Goal: Information Seeking & Learning: Check status

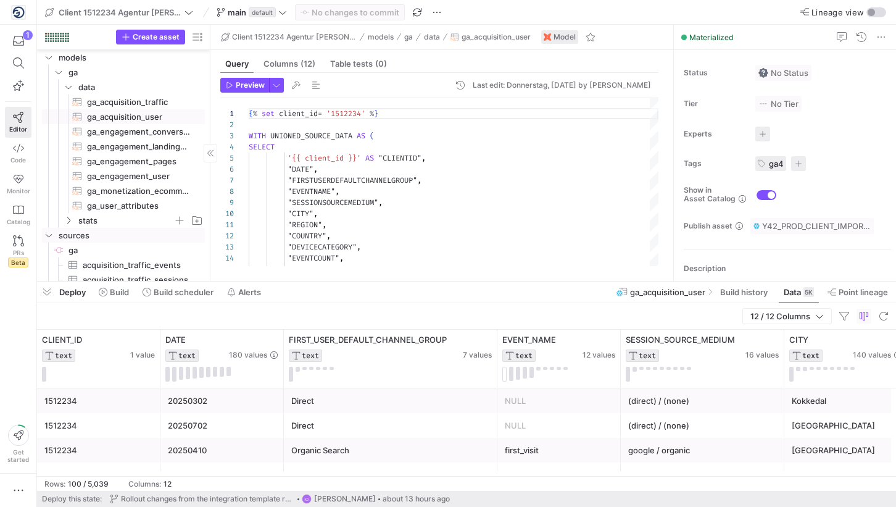
click at [68, 220] on icon "Press SPACE to select this row." at bounding box center [68, 220] width 9 height 7
click at [96, 231] on span "ga_statistics​​​​​​​​​​" at bounding box center [139, 235] width 104 height 14
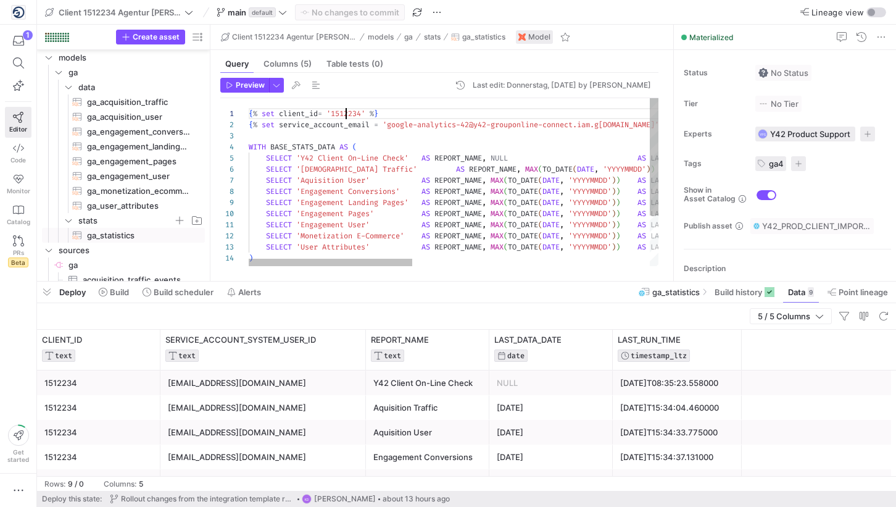
click at [348, 113] on div "{ % set client_id = '1512234' % } { % set service_account_email = 'google-analy…" at bounding box center [751, 218] width 1004 height 240
type textarea "{% set client_id= '1512234' %} {% set service_account_email = 'google-analytics…"
click at [348, 113] on div "{ % set client_id = '1512234' % } { % set service_account_email = 'google-analy…" at bounding box center [751, 218] width 1004 height 240
click at [329, 265] on div at bounding box center [331, 262] width 164 height 7
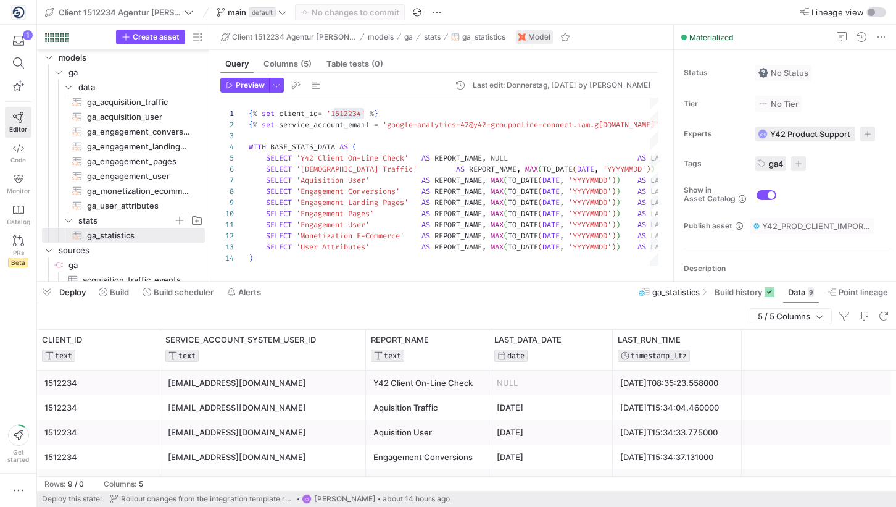
click at [321, 386] on div "google-analytics-42@y42-grouponline-connect.iam.gserviceaccount.com" at bounding box center [263, 383] width 191 height 24
click at [19, 7] on img at bounding box center [18, 12] width 12 height 12
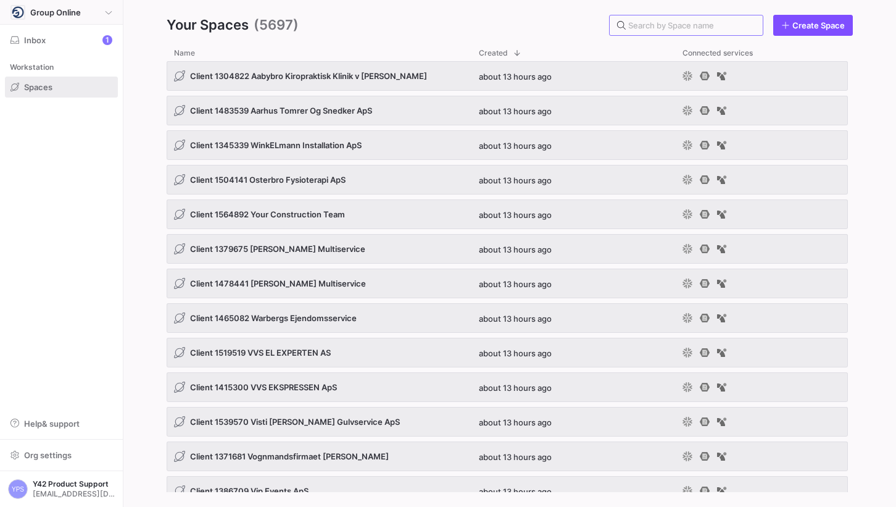
click at [15, 3] on span at bounding box center [62, 12] width 122 height 23
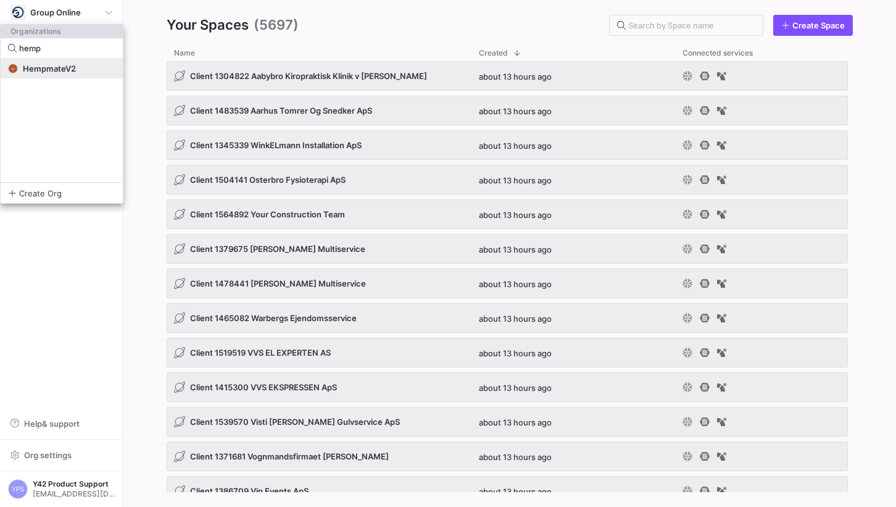
type input "hemp"
click at [47, 73] on button "H HempmateV2" at bounding box center [62, 69] width 122 height 20
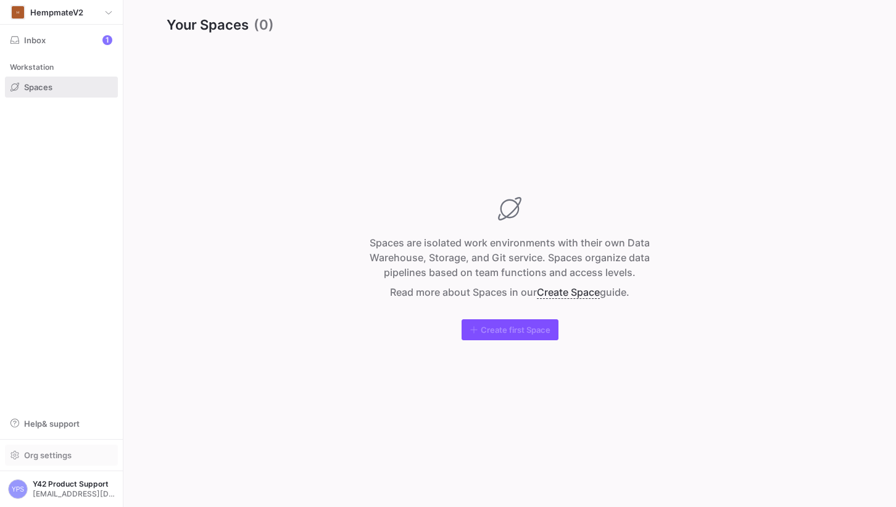
click at [38, 464] on span "button" at bounding box center [62, 455] width 112 height 20
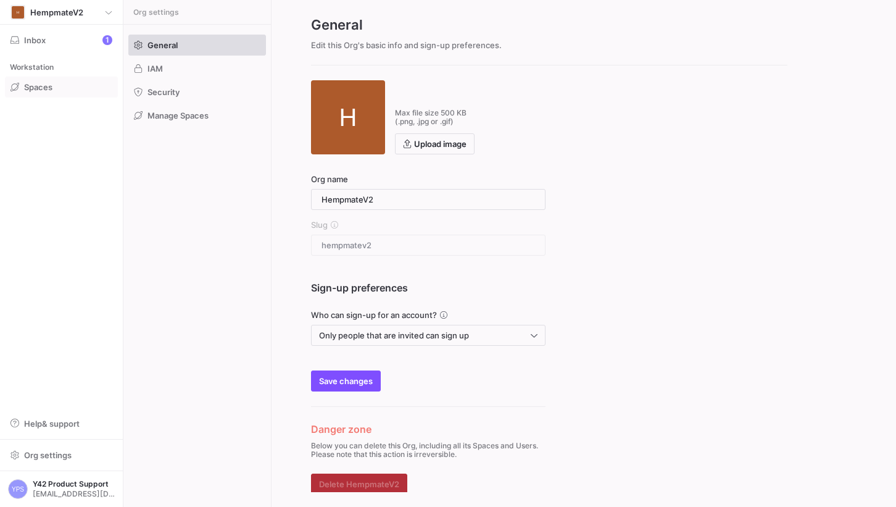
click at [48, 80] on span at bounding box center [62, 87] width 112 height 20
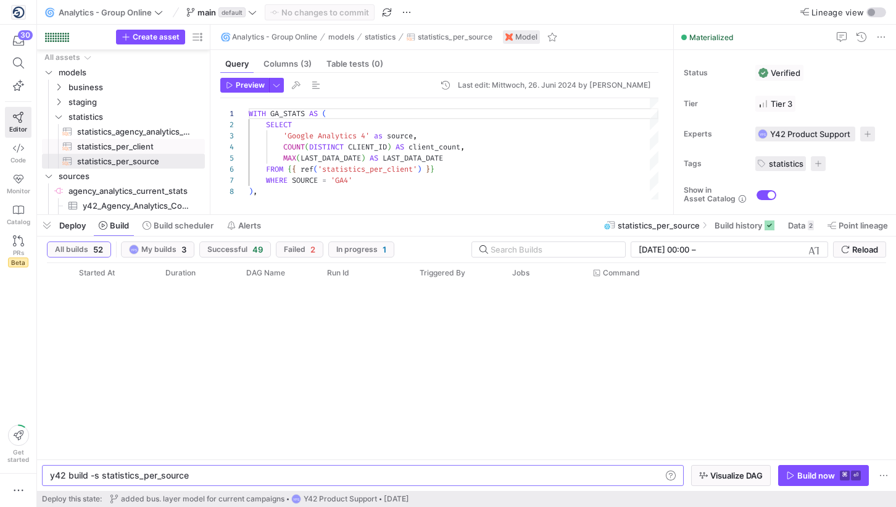
scroll to position [0, 136]
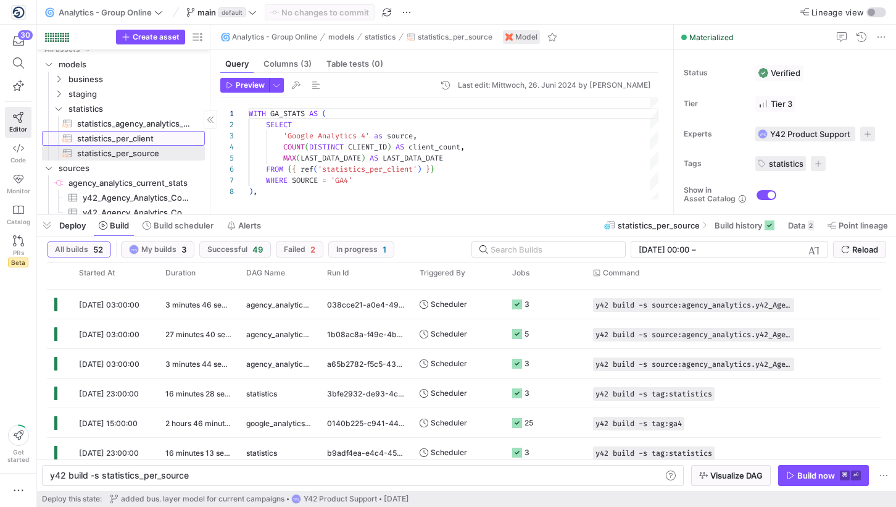
click at [161, 139] on span "statistics_per_client​​​​​​​​​​" at bounding box center [134, 138] width 114 height 14
type textarea "SELECT 'GA4' AS SOURCE, * FROM {{ source('GA4', 'ALL_CLIENT_DATA_UNIFIED_GA_STA…"
type textarea "y42 build -s statistics_per_client"
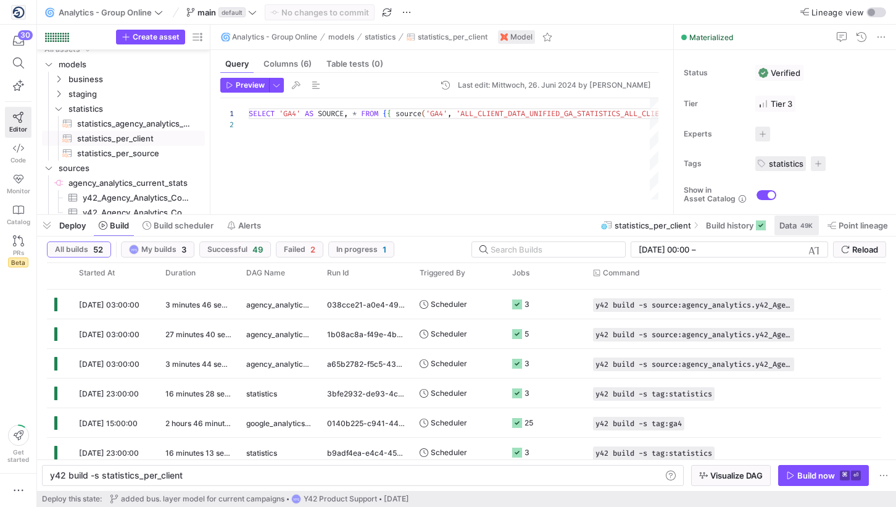
click at [785, 224] on span "Data" at bounding box center [788, 225] width 17 height 10
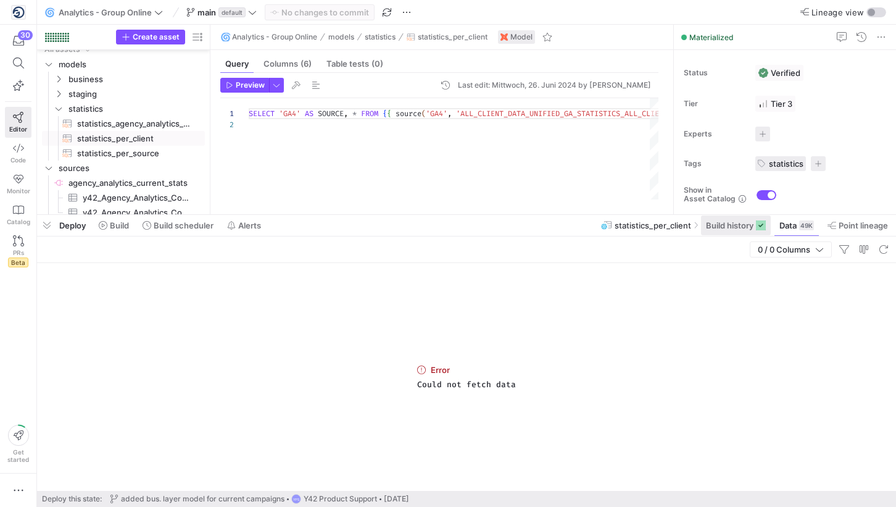
click at [741, 235] on span at bounding box center [736, 225] width 70 height 20
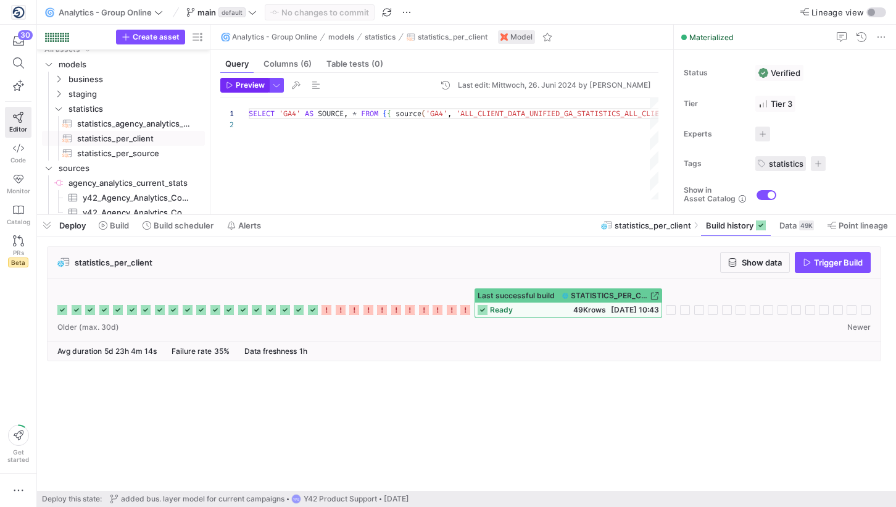
click at [241, 84] on span "Preview" at bounding box center [250, 85] width 29 height 9
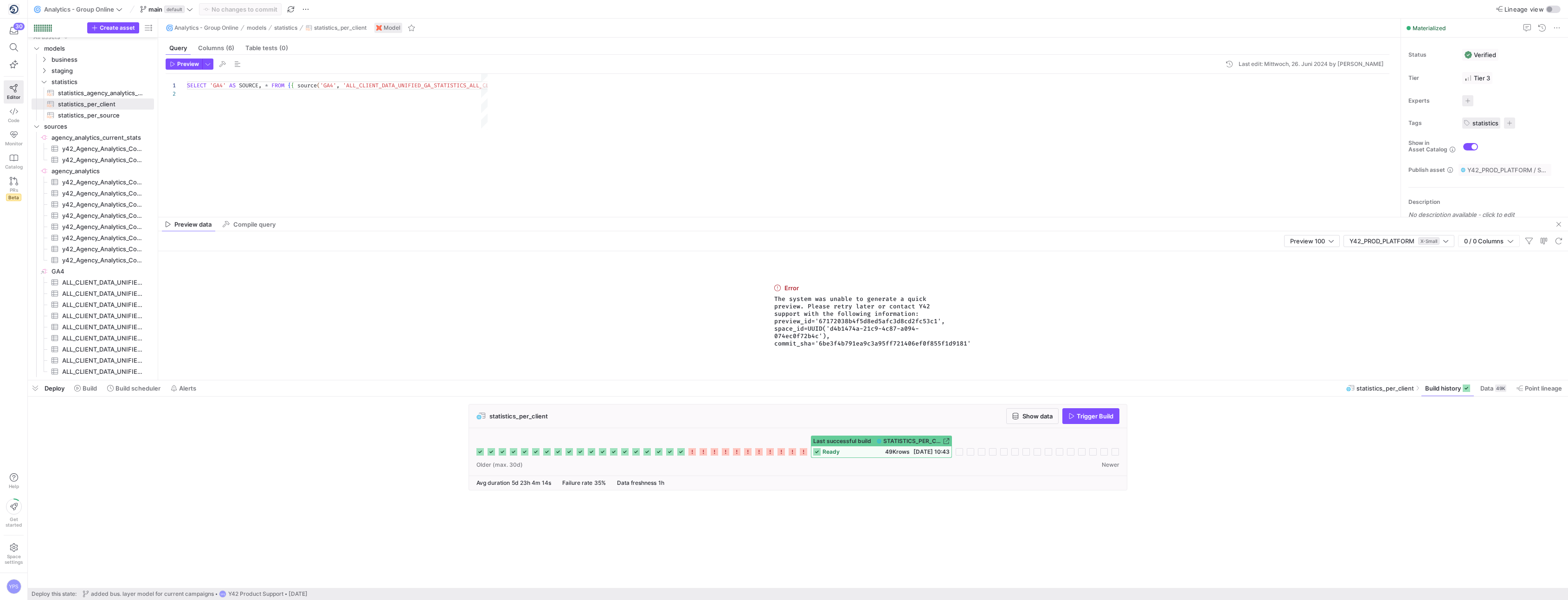
scroll to position [8, 0]
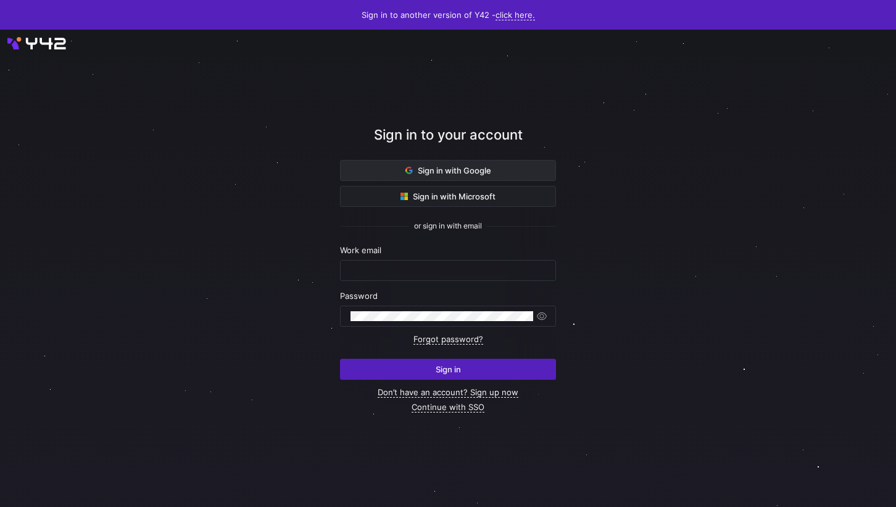
click at [469, 171] on span "Sign in with Google" at bounding box center [449, 170] width 86 height 10
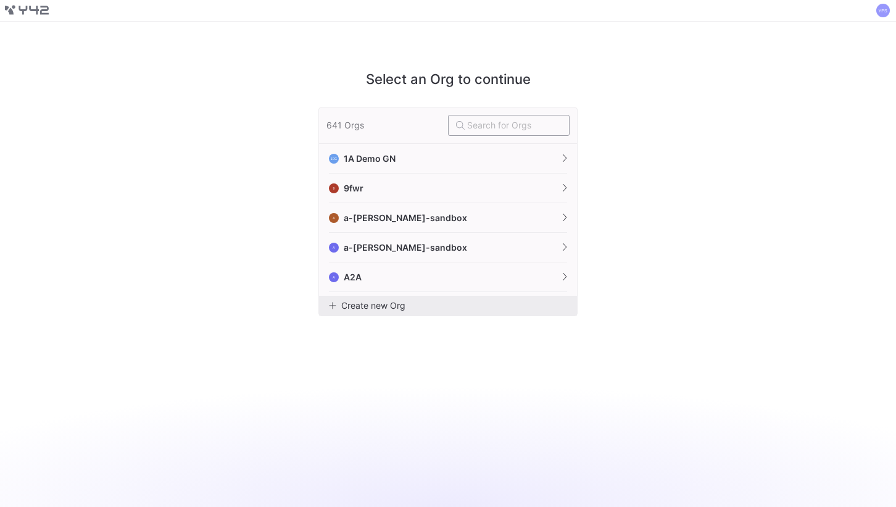
click at [490, 128] on input "text" at bounding box center [514, 125] width 94 height 10
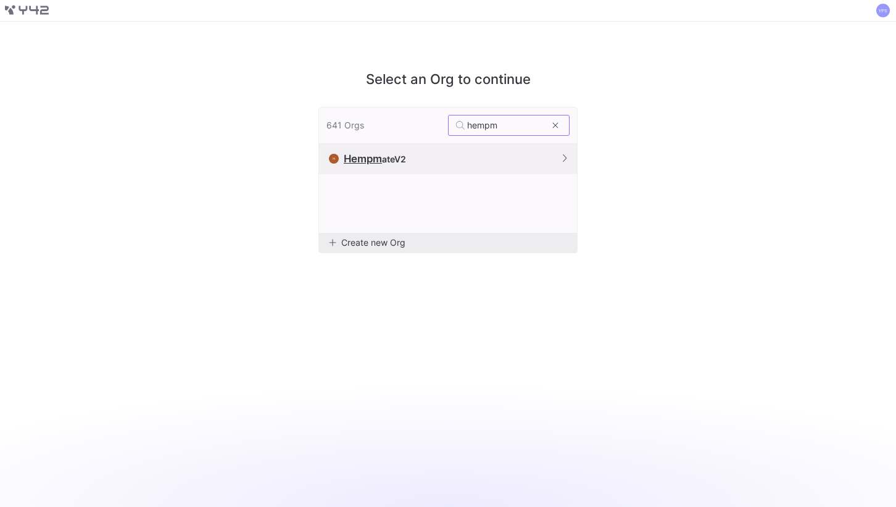
type input "hempm"
click at [367, 173] on button "H Hempm ateV2" at bounding box center [448, 159] width 258 height 30
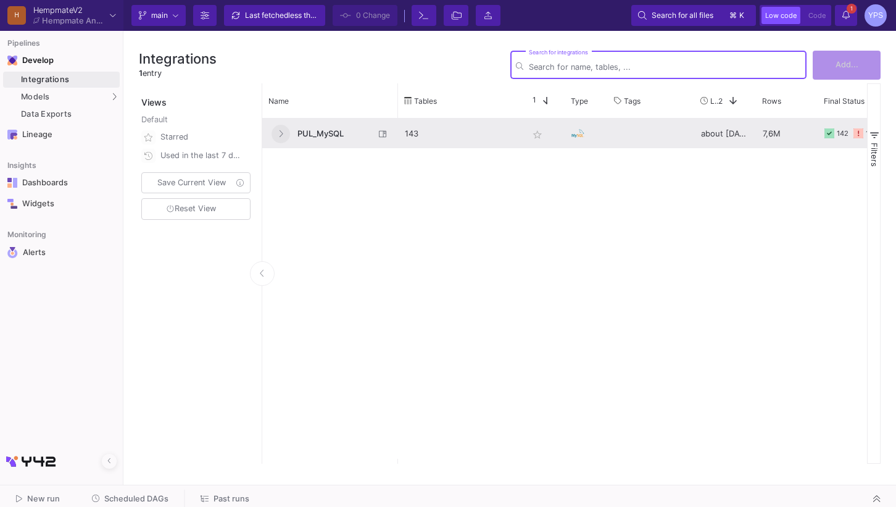
click at [280, 137] on icon at bounding box center [280, 134] width 5 height 8
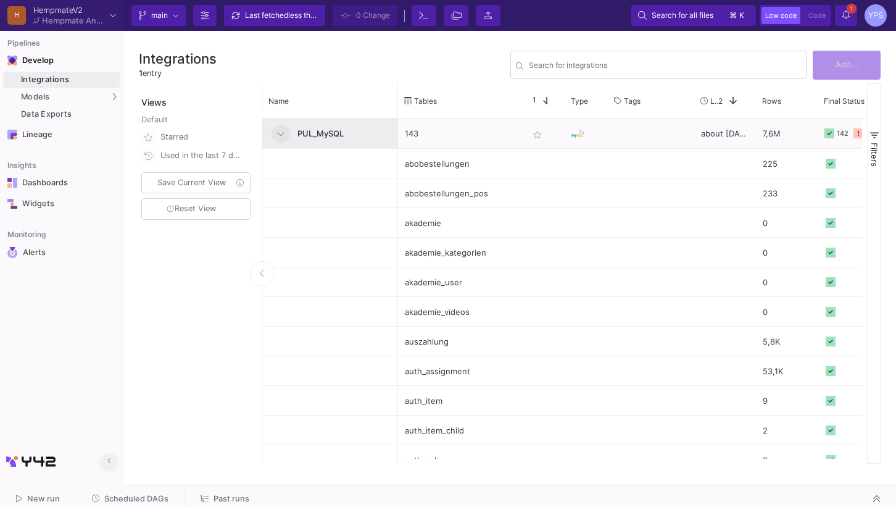
click at [112, 464] on button at bounding box center [109, 461] width 15 height 15
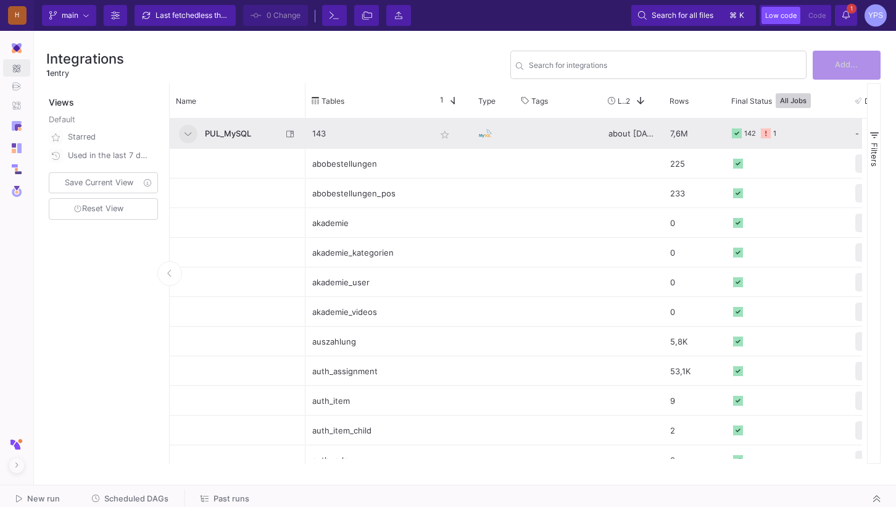
click at [241, 129] on span "PUL_MySQL" at bounding box center [240, 133] width 85 height 29
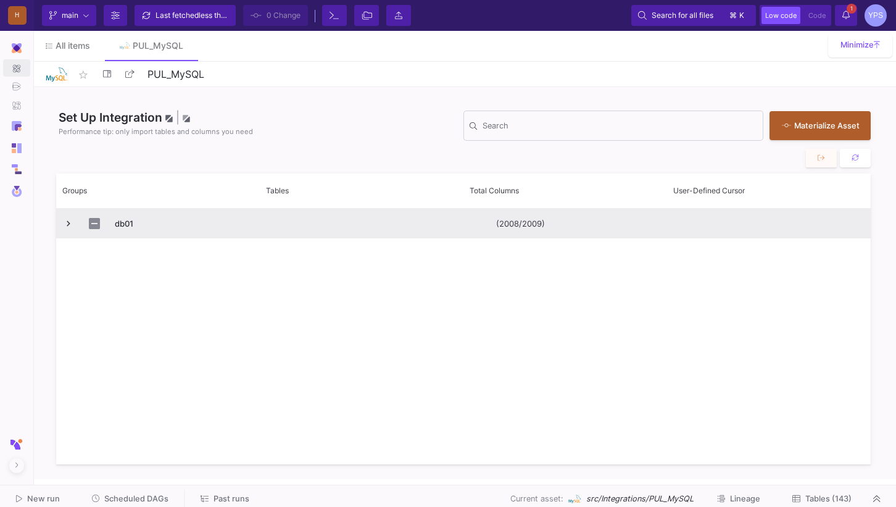
click at [69, 224] on span "Press SPACE to select this row." at bounding box center [68, 223] width 11 height 11
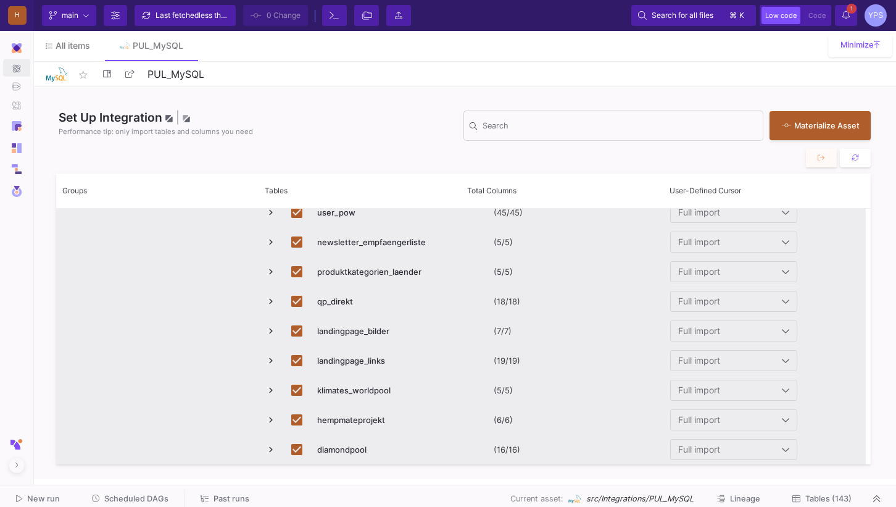
scroll to position [469, 0]
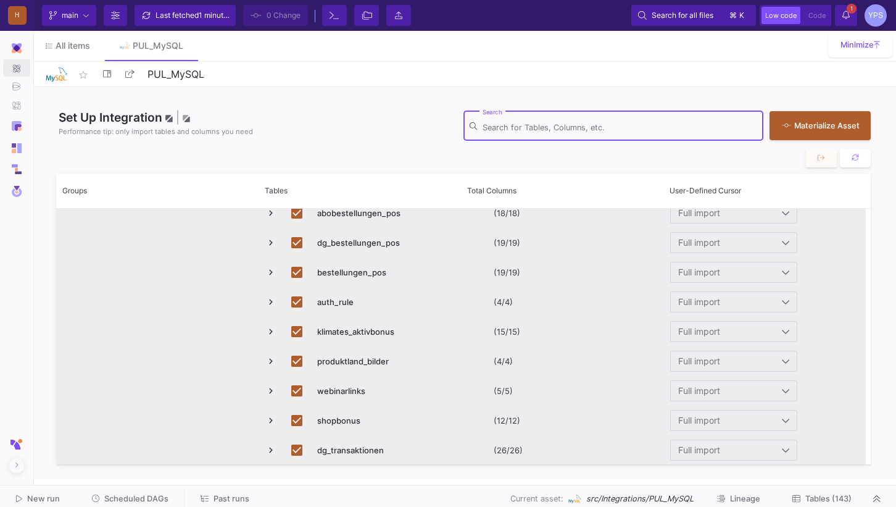
click at [534, 127] on input "Search" at bounding box center [620, 128] width 275 height 10
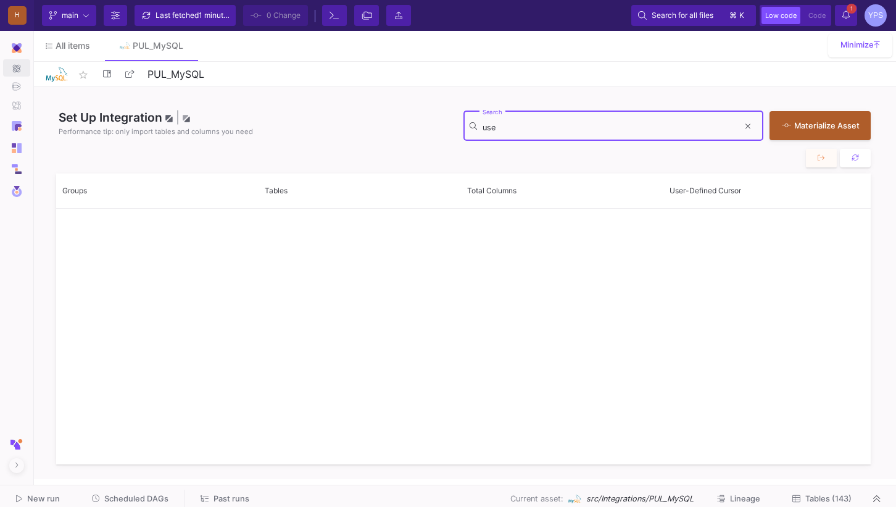
type input "user"
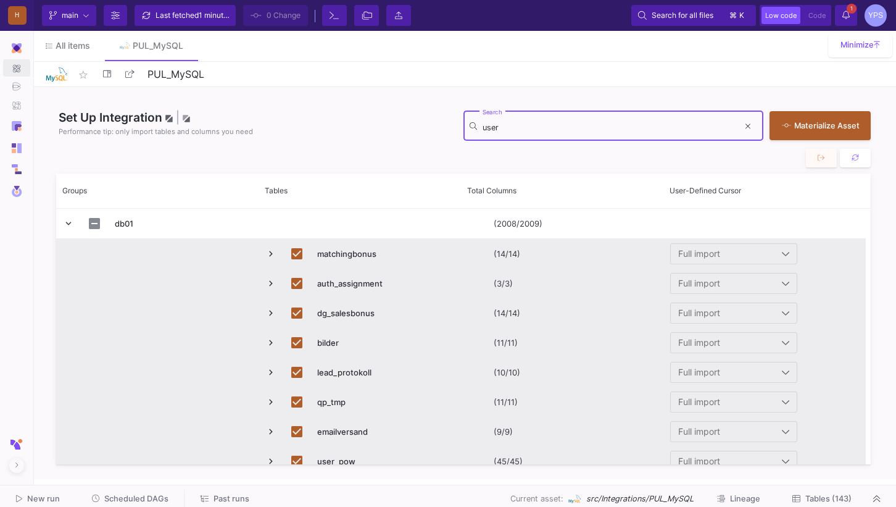
drag, startPoint x: 520, startPoint y: 126, endPoint x: 451, endPoint y: 126, distance: 69.1
click at [451, 126] on div "Set Up Integration | Performance tip: only import tables and columns you need u…" at bounding box center [463, 118] width 815 height 62
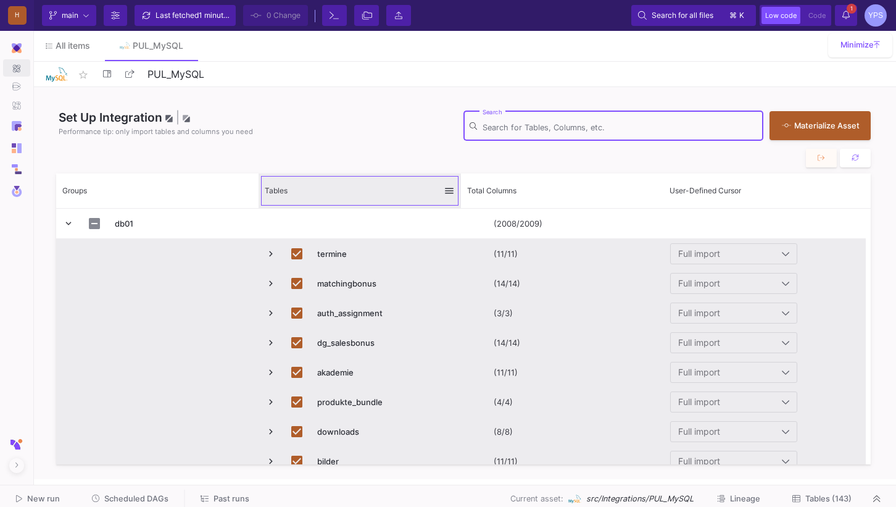
click at [351, 196] on div "Tables" at bounding box center [354, 191] width 179 height 28
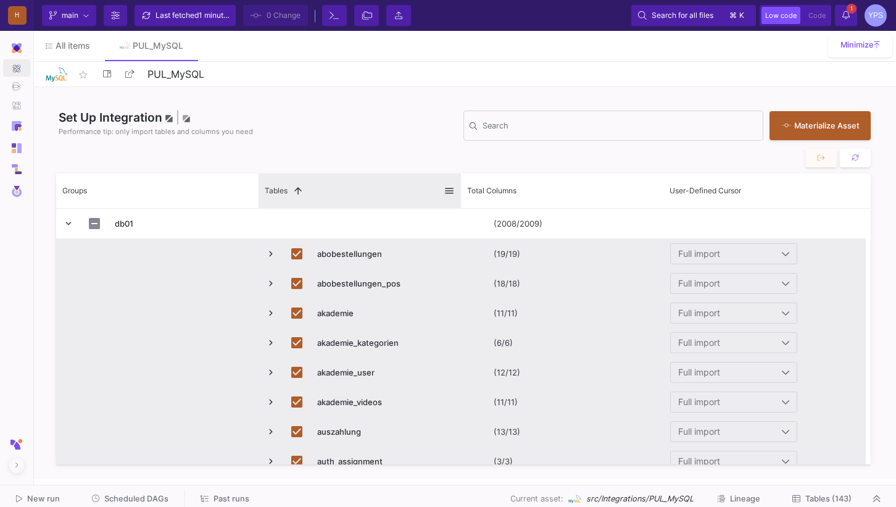
click at [351, 196] on div "Tables 1" at bounding box center [354, 191] width 179 height 28
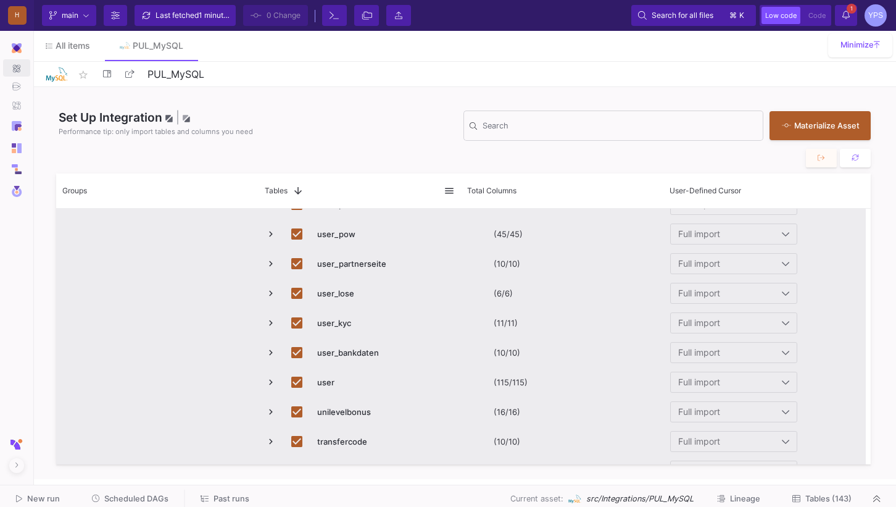
click at [274, 382] on span "Press SPACE to deselect this row." at bounding box center [270, 382] width 11 height 11
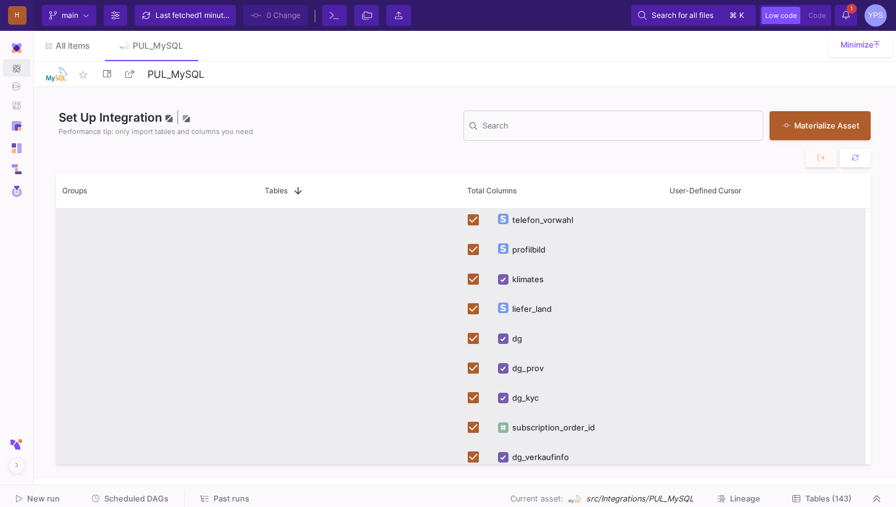
click at [528, 402] on div "dg_kyc" at bounding box center [525, 397] width 27 height 29
click at [832, 496] on span "Tables (143)" at bounding box center [829, 498] width 46 height 9
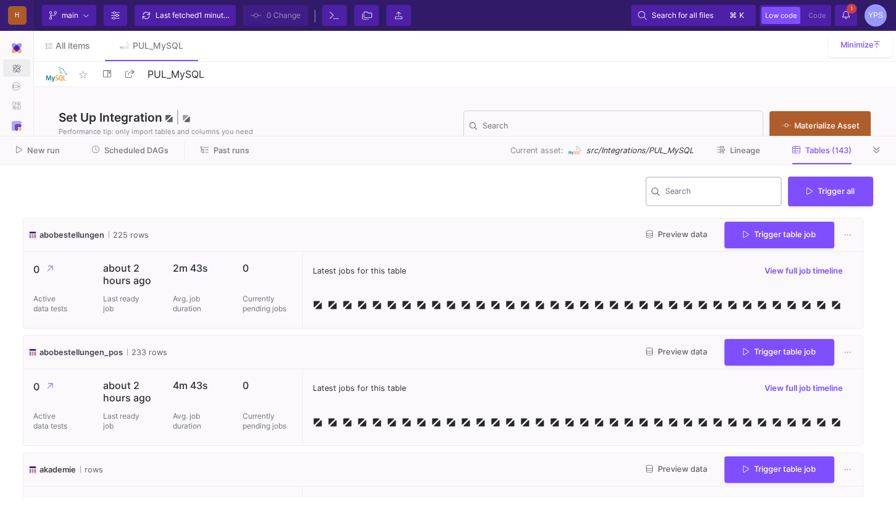
click at [760, 194] on input "Search" at bounding box center [720, 193] width 111 height 10
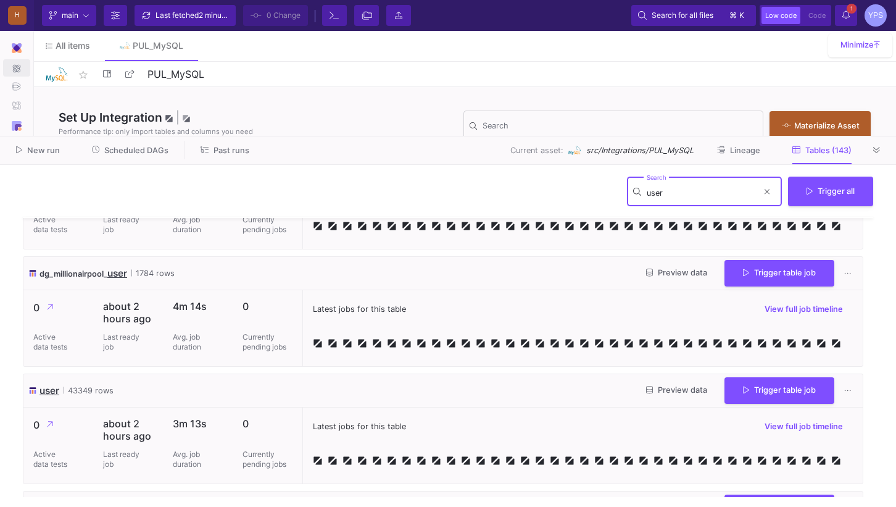
type input "user"
click at [672, 389] on span "Preview data" at bounding box center [676, 389] width 61 height 9
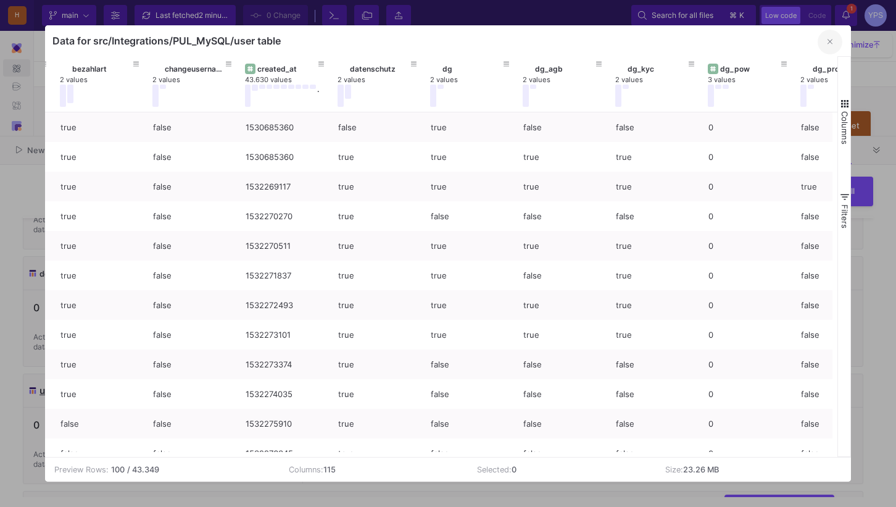
click at [832, 43] on icon "button" at bounding box center [830, 42] width 5 height 8
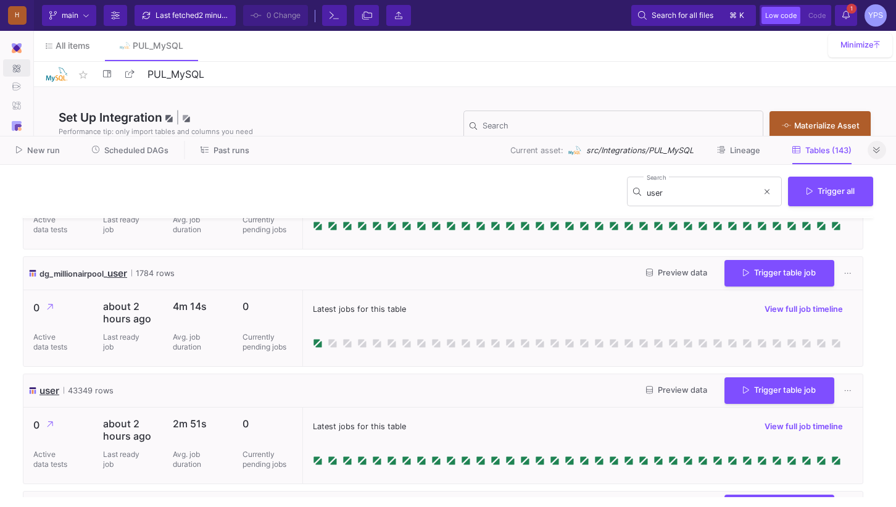
click at [879, 155] on fa-icon at bounding box center [876, 150] width 7 height 9
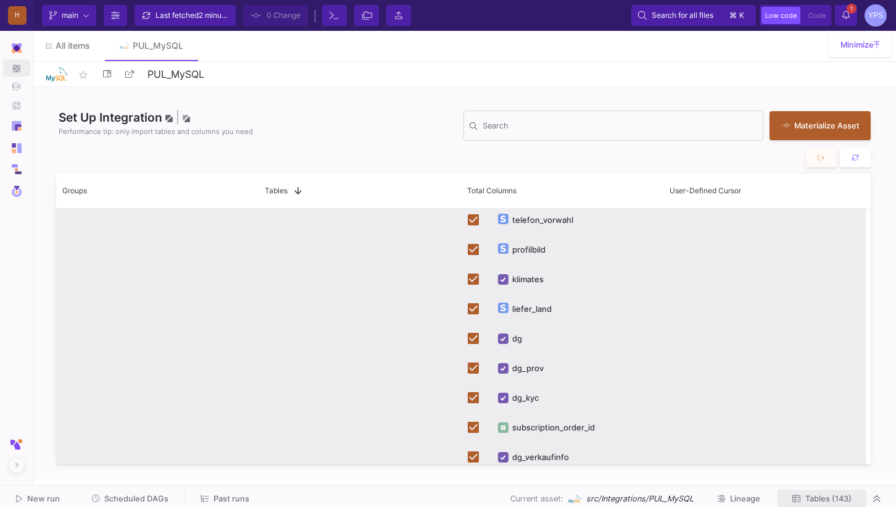
click at [839, 497] on span "Tables (143)" at bounding box center [829, 498] width 46 height 9
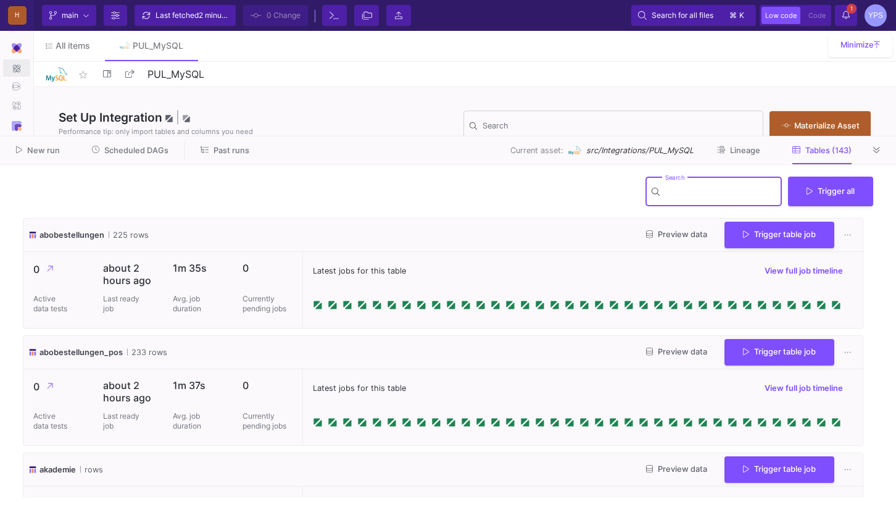
click at [711, 191] on input "Search" at bounding box center [720, 193] width 111 height 10
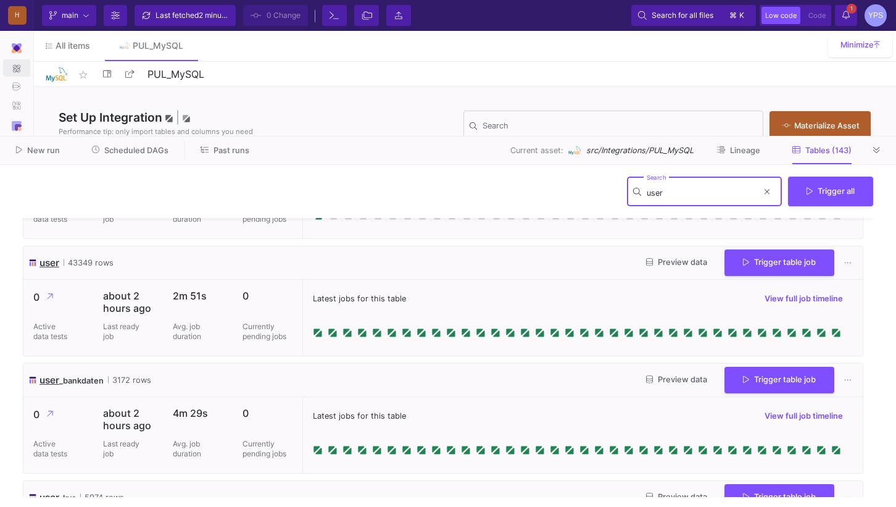
scroll to position [220, 0]
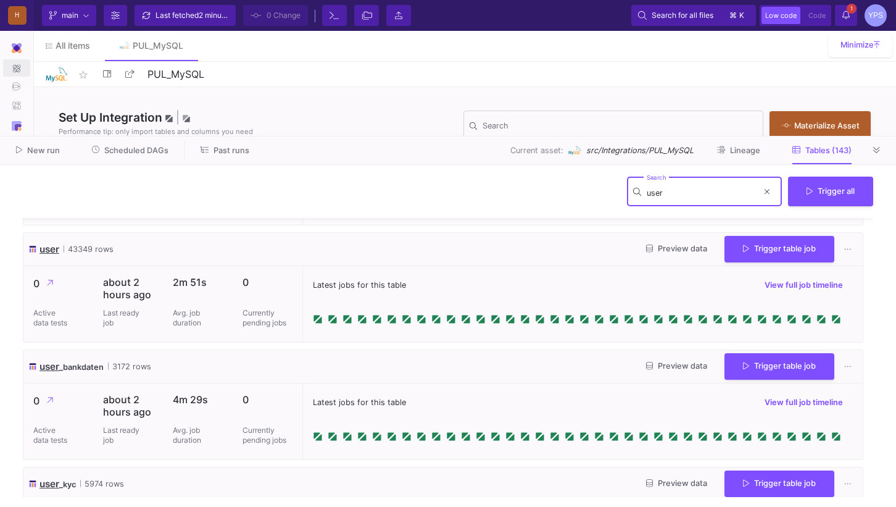
type input "user"
click at [687, 254] on button "Preview data" at bounding box center [676, 249] width 81 height 19
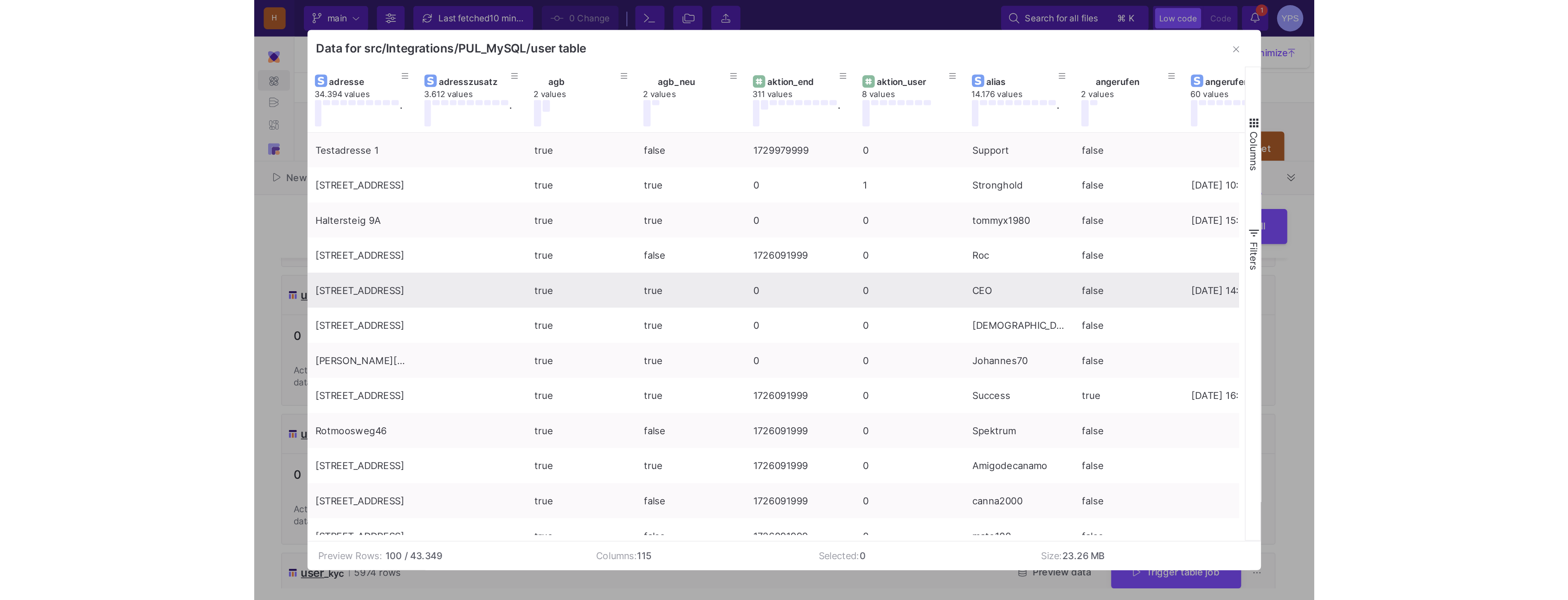
scroll to position [1, 0]
